Goal: Task Accomplishment & Management: Complete application form

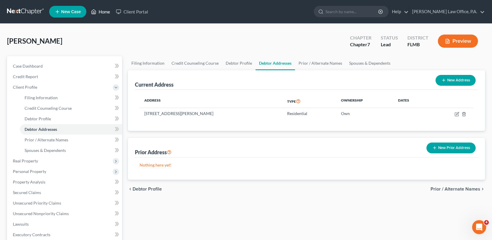
drag, startPoint x: 0, startPoint y: 0, endPoint x: 94, endPoint y: 11, distance: 94.2
click at [94, 11] on icon at bounding box center [93, 11] width 5 height 7
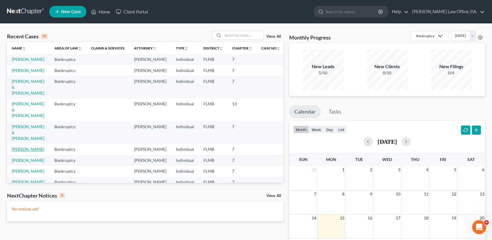
click at [28, 148] on link "[PERSON_NAME]" at bounding box center [28, 149] width 32 height 5
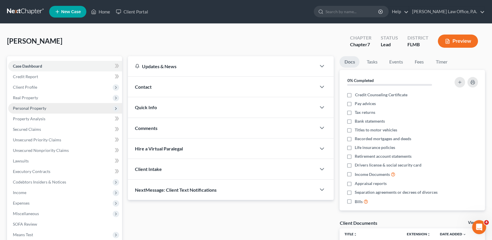
click at [84, 110] on span "Personal Property" at bounding box center [65, 108] width 114 height 11
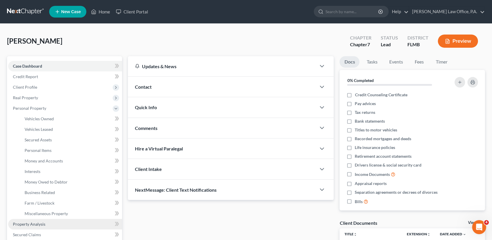
click at [51, 220] on link "Property Analysis" at bounding box center [65, 224] width 114 height 11
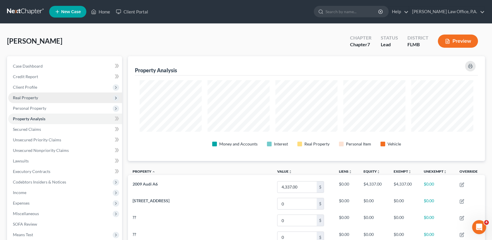
click at [38, 101] on span "Real Property" at bounding box center [65, 97] width 114 height 11
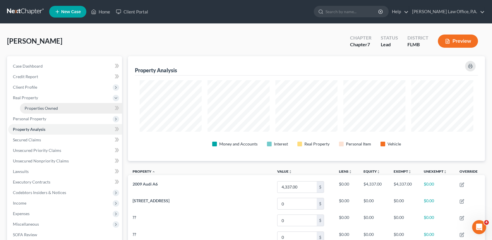
click at [42, 107] on span "Properties Owned" at bounding box center [41, 108] width 33 height 5
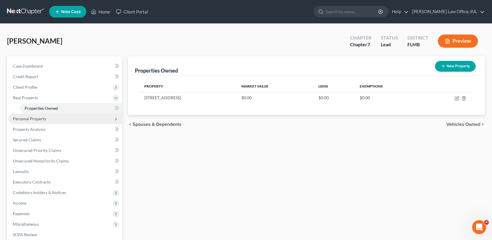
click at [53, 122] on span "Personal Property" at bounding box center [65, 119] width 114 height 11
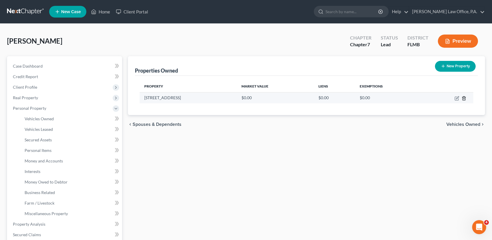
click at [462, 97] on icon "button" at bounding box center [463, 98] width 5 height 5
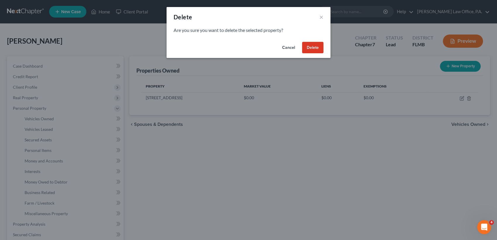
click at [314, 49] on button "Delete" at bounding box center [312, 48] width 21 height 12
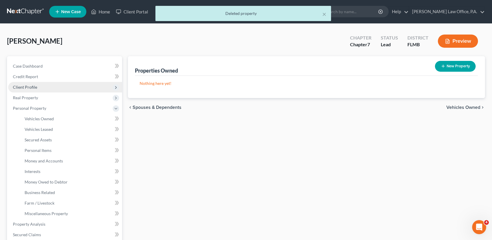
click at [94, 85] on span "Client Profile" at bounding box center [65, 87] width 114 height 11
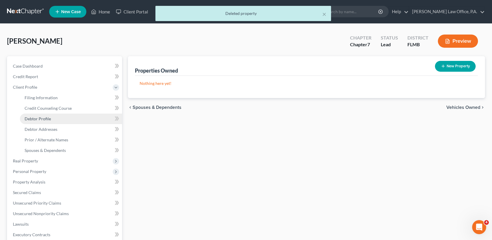
click at [93, 121] on link "Debtor Profile" at bounding box center [71, 119] width 102 height 11
select select "1"
select select "2"
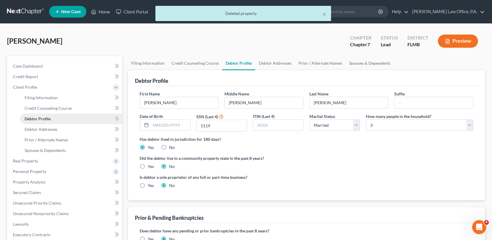
radio input "true"
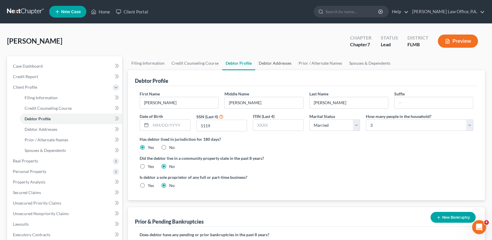
click at [267, 65] on link "Debtor Addresses" at bounding box center [275, 63] width 40 height 14
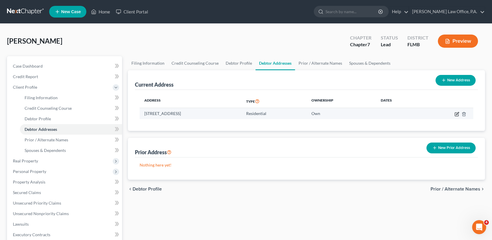
click at [456, 115] on icon "button" at bounding box center [456, 114] width 5 height 5
select select "9"
select select "52"
select select "0"
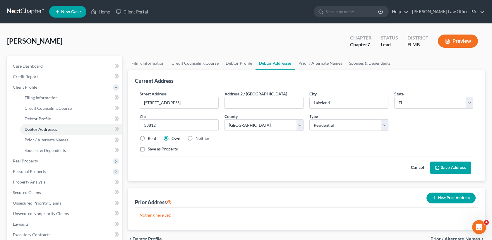
click at [195, 139] on label "Neither" at bounding box center [202, 138] width 14 height 6
click at [198, 139] on input "Neither" at bounding box center [200, 137] width 4 height 4
radio input "true"
click at [446, 165] on button "Save Address" at bounding box center [450, 168] width 41 height 12
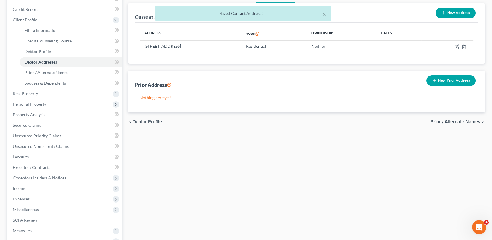
scroll to position [61, 0]
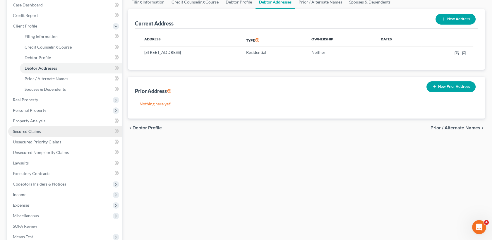
click at [42, 127] on link "Secured Claims" at bounding box center [65, 131] width 114 height 11
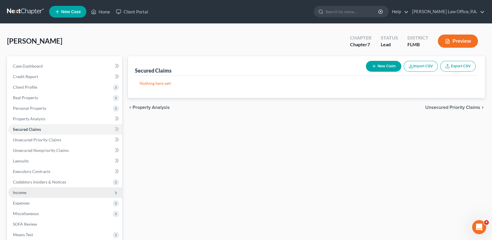
click at [26, 193] on span "Income" at bounding box center [65, 192] width 114 height 11
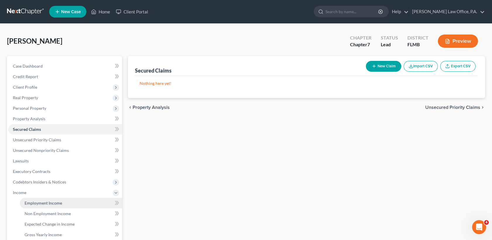
click at [49, 205] on link "Employment Income" at bounding box center [71, 203] width 102 height 11
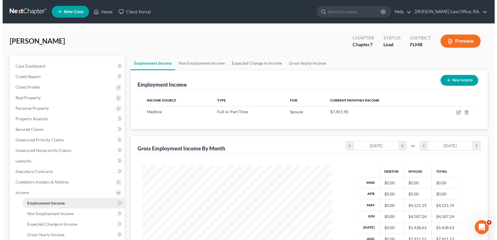
scroll to position [104, 201]
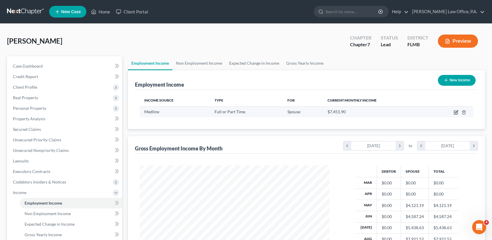
click at [455, 111] on icon "button" at bounding box center [456, 112] width 5 height 5
select select "0"
select select "9"
select select "3"
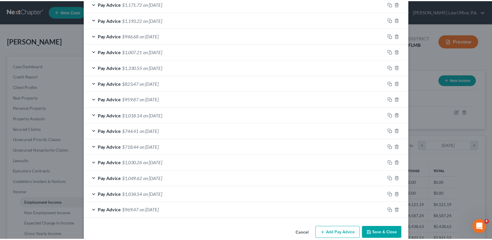
scroll to position [249, 0]
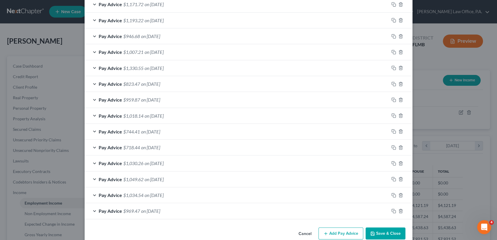
click at [382, 230] on button "Save & Close" at bounding box center [386, 233] width 40 height 12
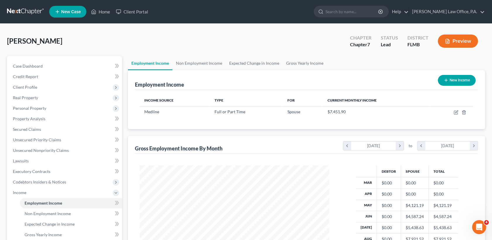
scroll to position [113, 0]
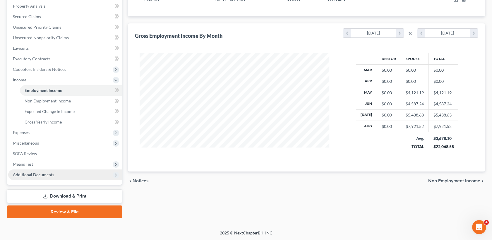
click at [42, 174] on span "Additional Documents" at bounding box center [33, 174] width 41 height 5
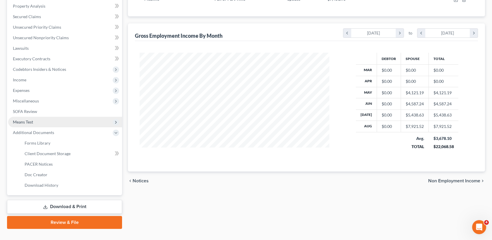
click at [31, 118] on span "Means Test" at bounding box center [65, 122] width 114 height 11
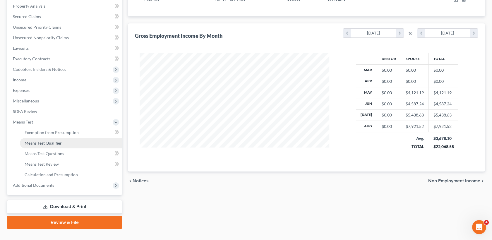
click at [44, 142] on span "Means Test Qualifier" at bounding box center [43, 142] width 37 height 5
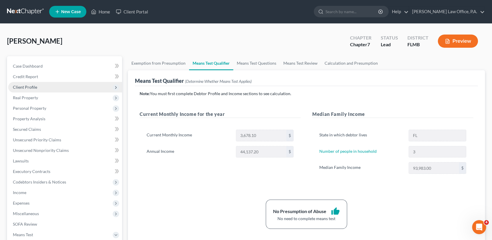
click at [28, 87] on span "Client Profile" at bounding box center [25, 87] width 24 height 5
click at [62, 91] on span "Client Profile" at bounding box center [65, 87] width 114 height 11
click at [61, 88] on span "Client Profile" at bounding box center [65, 87] width 114 height 11
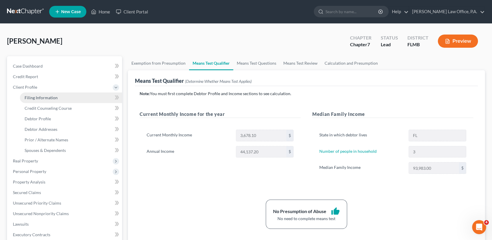
click at [61, 94] on link "Filing Information" at bounding box center [71, 97] width 102 height 11
select select "1"
select select "0"
select select "15"
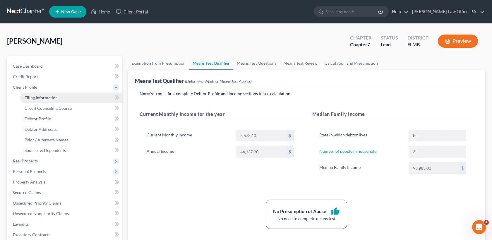
select select "0"
select select "9"
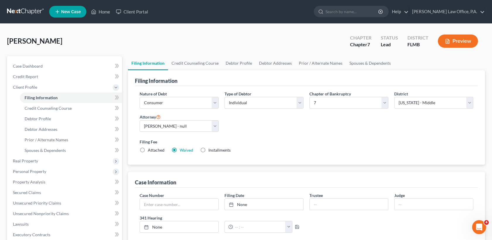
click at [148, 150] on label "Attached" at bounding box center [156, 150] width 17 height 6
click at [150, 150] on input "Attached" at bounding box center [152, 149] width 4 height 4
radio input "true"
radio input "false"
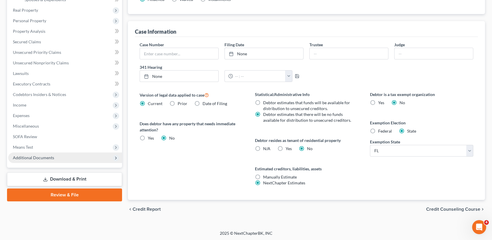
click at [78, 162] on span "Additional Documents" at bounding box center [65, 157] width 114 height 11
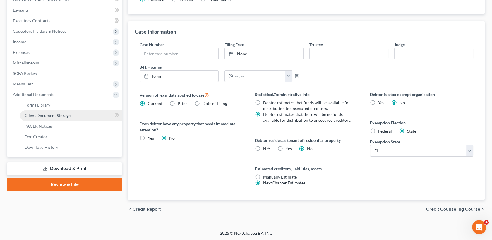
click at [75, 119] on link "Client Document Storage" at bounding box center [71, 115] width 102 height 11
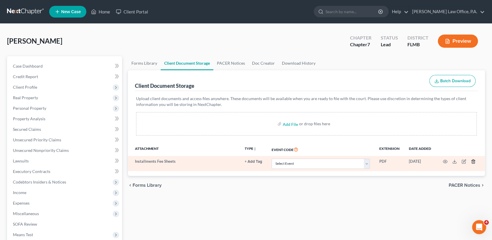
click at [472, 161] on icon "button" at bounding box center [473, 161] width 5 height 5
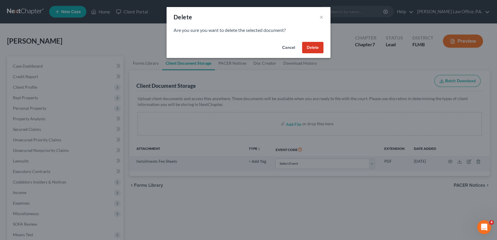
click at [301, 44] on div "Cancel Delete" at bounding box center [249, 49] width 164 height 19
click at [303, 45] on button "Delete" at bounding box center [312, 48] width 21 height 12
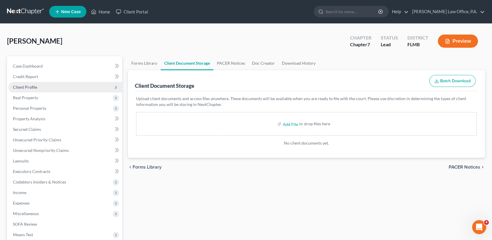
click at [57, 88] on span "Client Profile" at bounding box center [65, 87] width 114 height 11
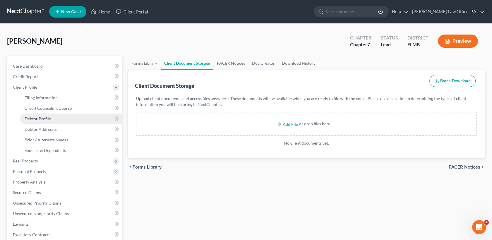
click at [61, 120] on link "Debtor Profile" at bounding box center [71, 119] width 102 height 11
select select "1"
select select "2"
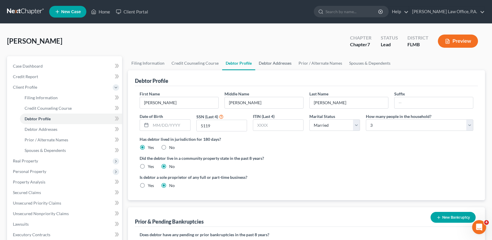
click at [275, 63] on link "Debtor Addresses" at bounding box center [275, 63] width 40 height 14
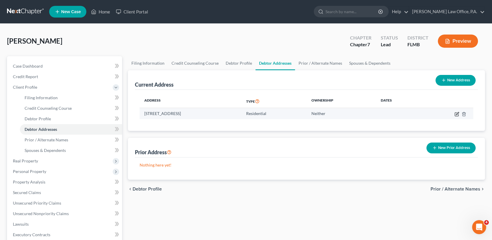
click at [456, 113] on icon "button" at bounding box center [456, 114] width 5 height 5
select select "9"
select select "52"
select select "0"
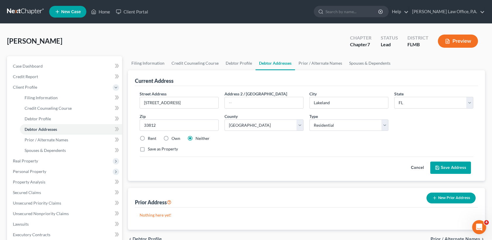
click at [171, 138] on label "Own" at bounding box center [175, 138] width 9 height 6
click at [174, 138] on input "Own" at bounding box center [176, 137] width 4 height 4
radio input "true"
click at [159, 149] on label "Save as Property" at bounding box center [163, 149] width 30 height 6
click at [154, 149] on input "Save as Property" at bounding box center [152, 148] width 4 height 4
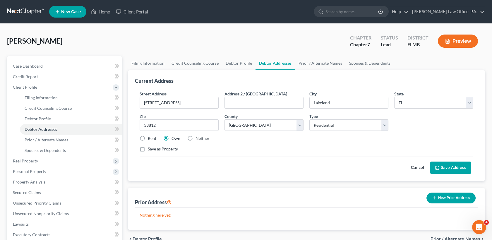
checkbox input "true"
click at [454, 165] on button "Save Address" at bounding box center [450, 168] width 41 height 12
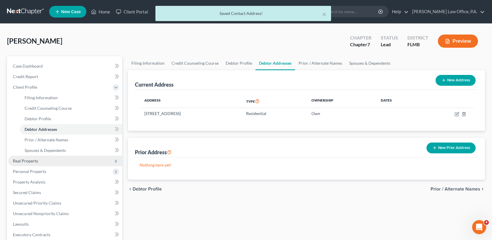
click at [51, 162] on span "Real Property" at bounding box center [65, 161] width 114 height 11
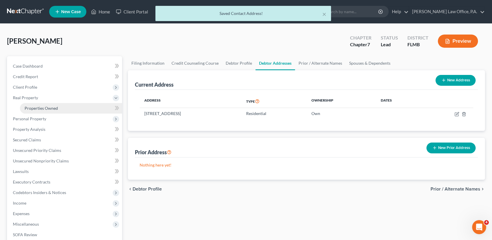
click at [65, 110] on link "Properties Owned" at bounding box center [71, 108] width 102 height 11
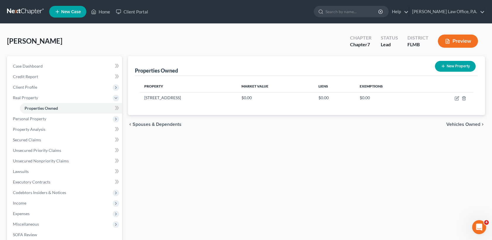
click at [404, 159] on div "Properties Owned New Property Property Market Value Liens Exemptions [STREET_AD…" at bounding box center [306, 177] width 363 height 243
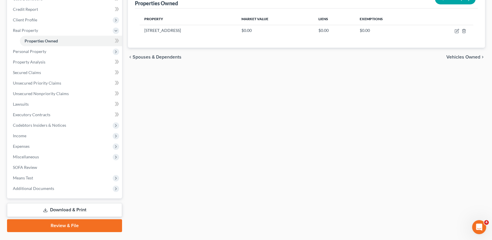
scroll to position [81, 0]
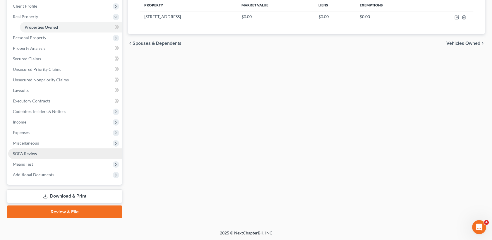
click at [53, 151] on link "SOFA Review" at bounding box center [65, 153] width 114 height 11
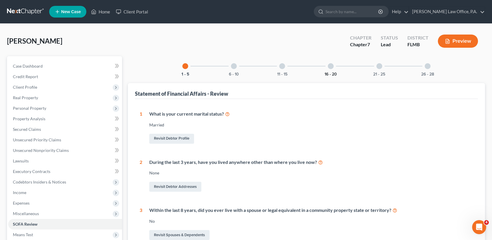
click at [330, 72] on button "16 - 20" at bounding box center [331, 74] width 12 height 4
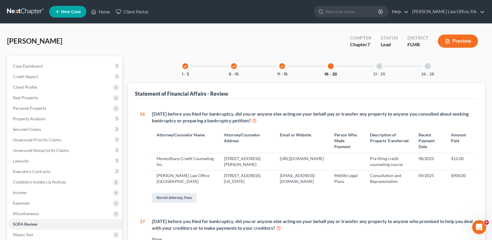
scroll to position [210, 0]
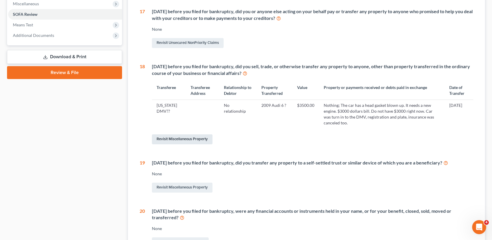
click at [205, 143] on link "Revisit Miscellaneous Property" at bounding box center [182, 139] width 61 height 10
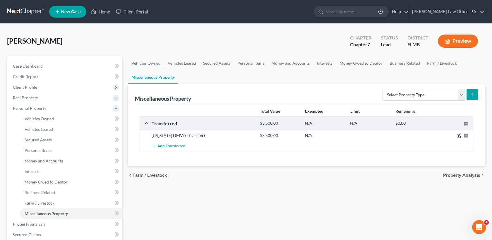
click at [457, 138] on icon "button" at bounding box center [459, 135] width 5 height 5
select select "Ordinary ([DATE])"
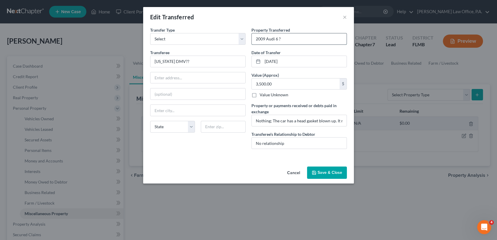
click at [279, 38] on input "2009 Audi 6 ?" at bounding box center [299, 38] width 95 height 11
click at [262, 39] on input "2009 Audi 6 ?" at bounding box center [299, 38] width 95 height 11
type input "2008 Audi A4"
click at [326, 172] on button "Save & Close" at bounding box center [327, 173] width 40 height 12
